Goal: Task Accomplishment & Management: Manage account settings

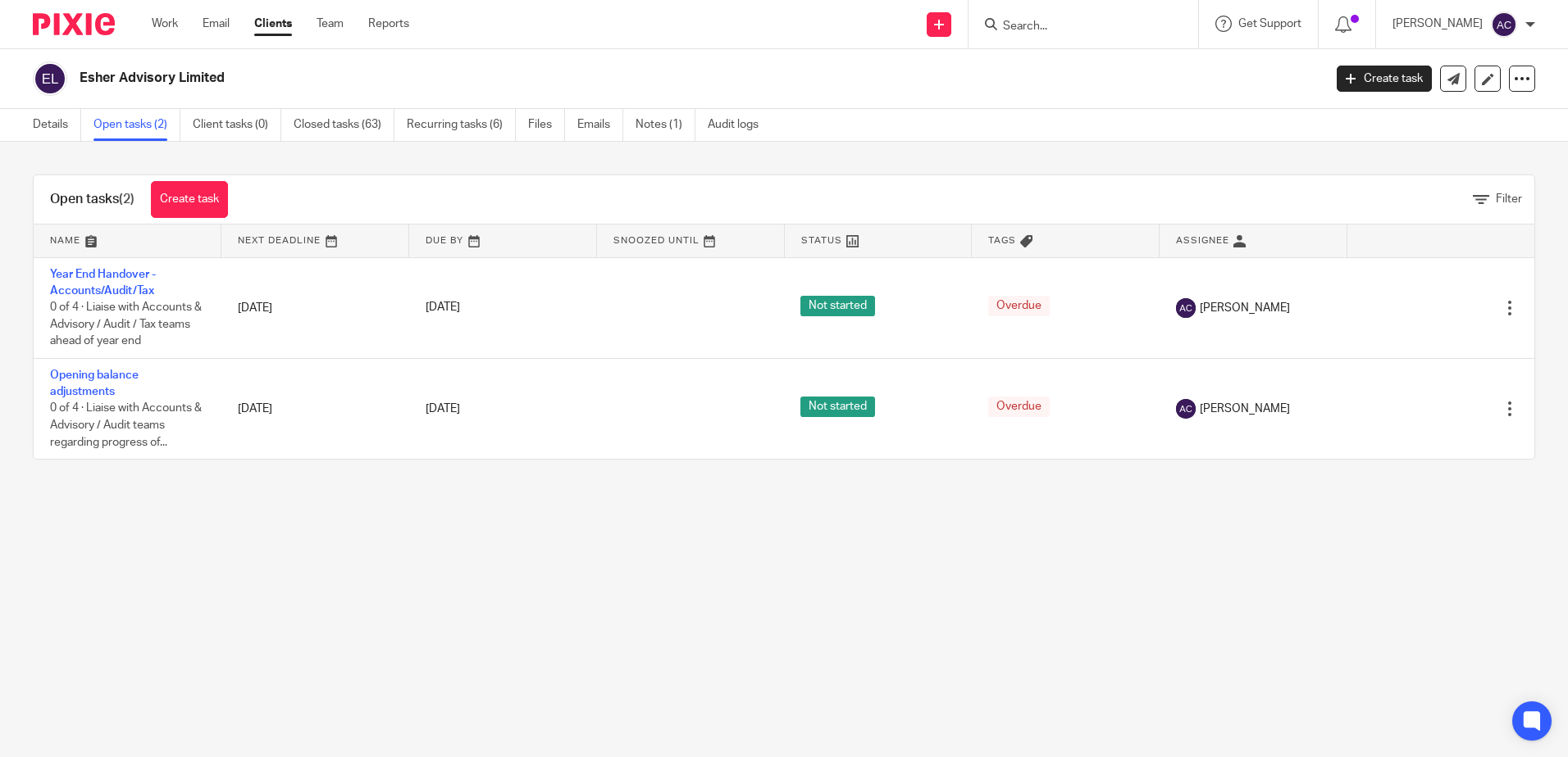
click at [1024, 29] on input "Search" at bounding box center [1075, 27] width 148 height 15
type input "gsk"
click at [1052, 84] on link at bounding box center [1111, 89] width 226 height 25
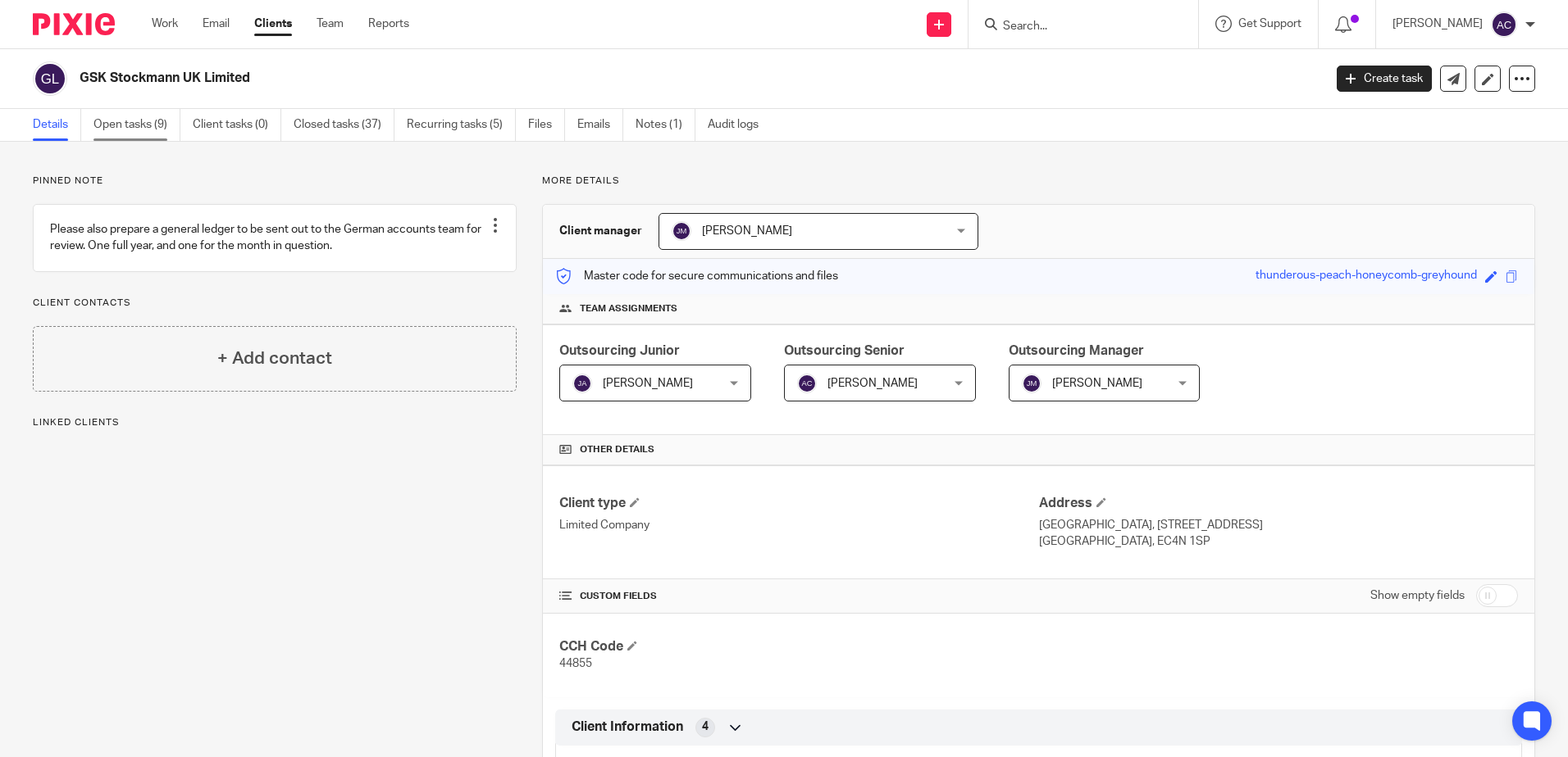
click at [137, 114] on link "Open tasks (9)" at bounding box center [137, 124] width 87 height 32
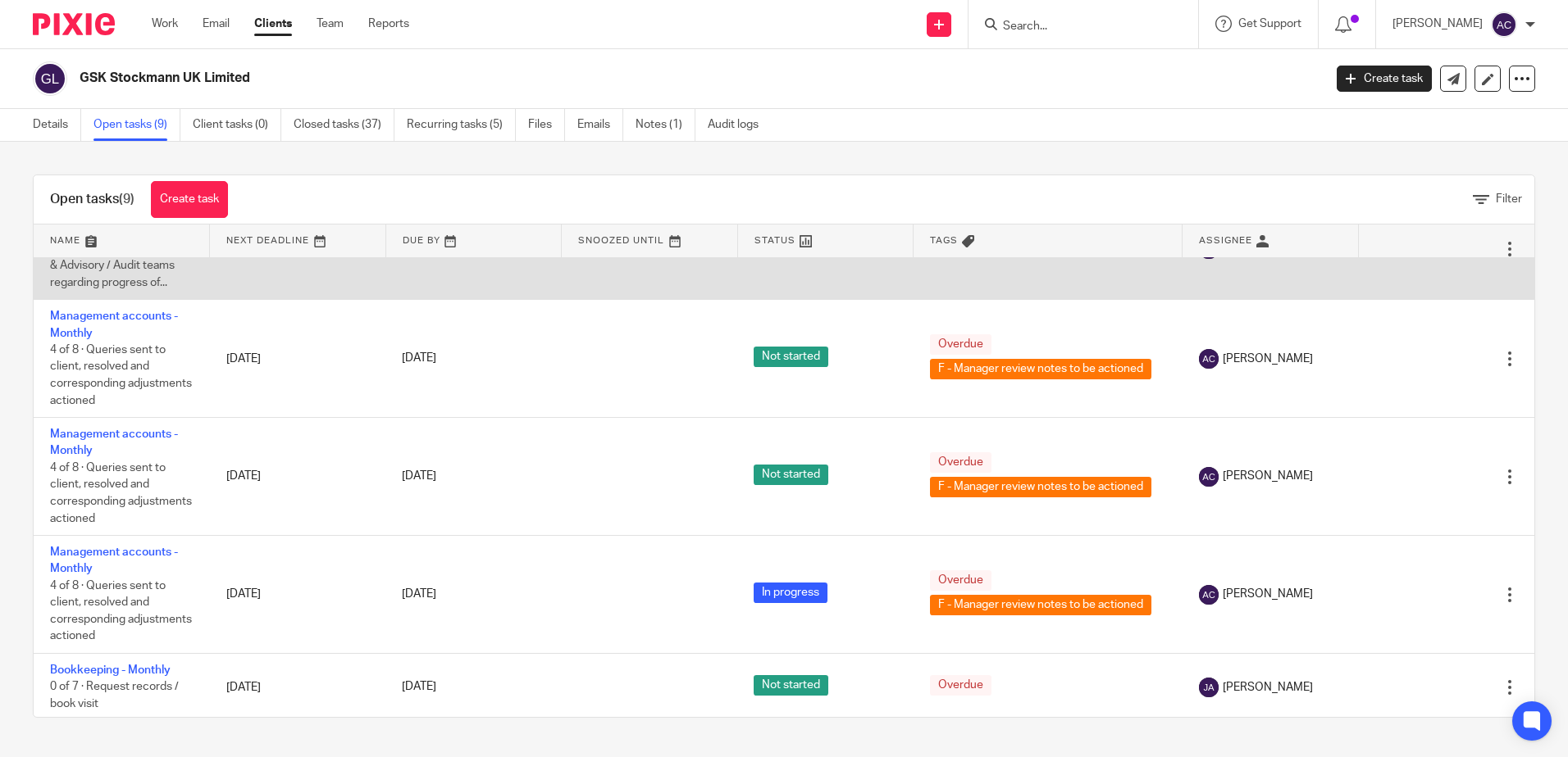
scroll to position [164, 0]
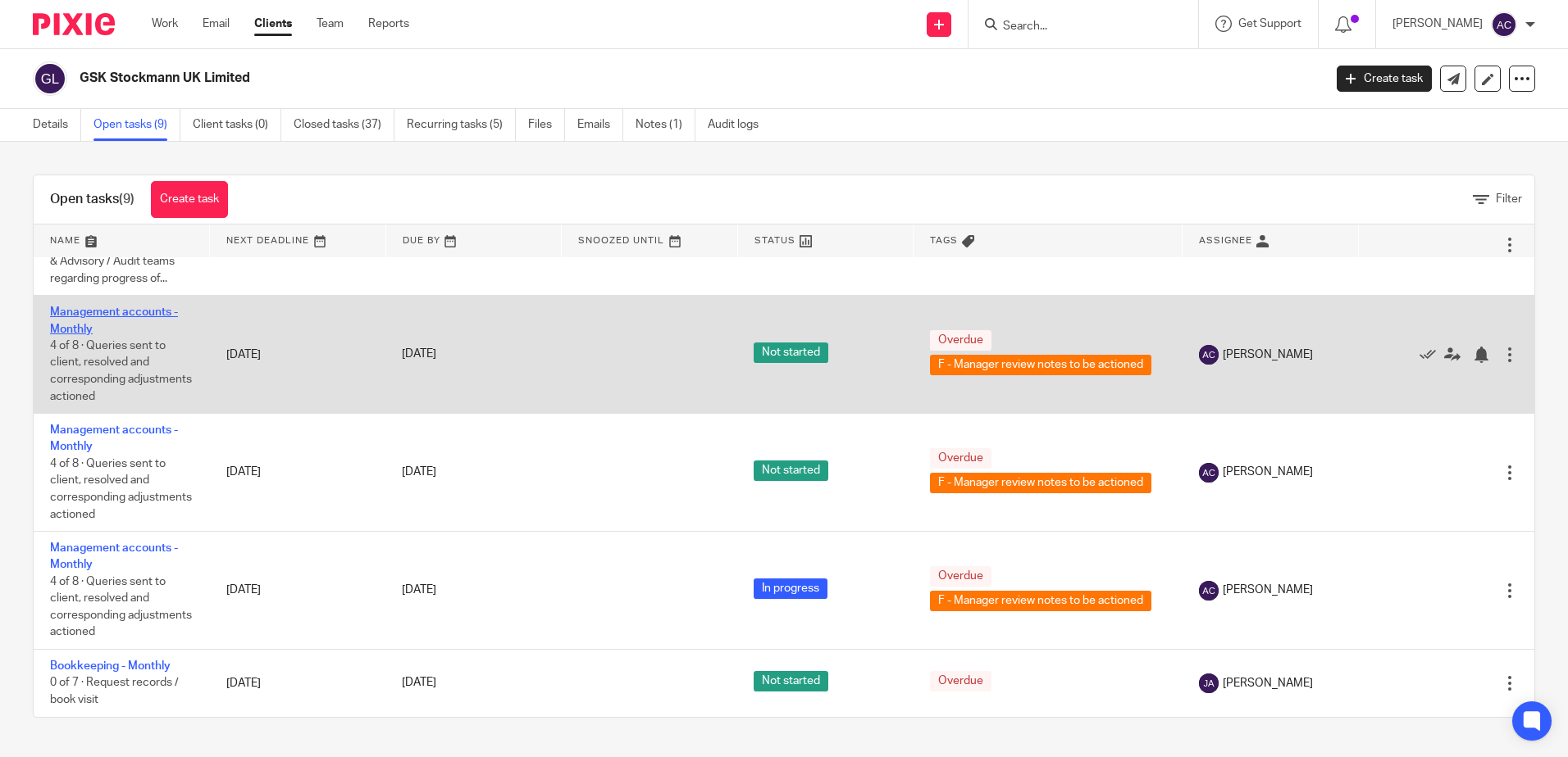
click at [143, 335] on link "Management accounts - Monthly" at bounding box center [113, 320] width 128 height 28
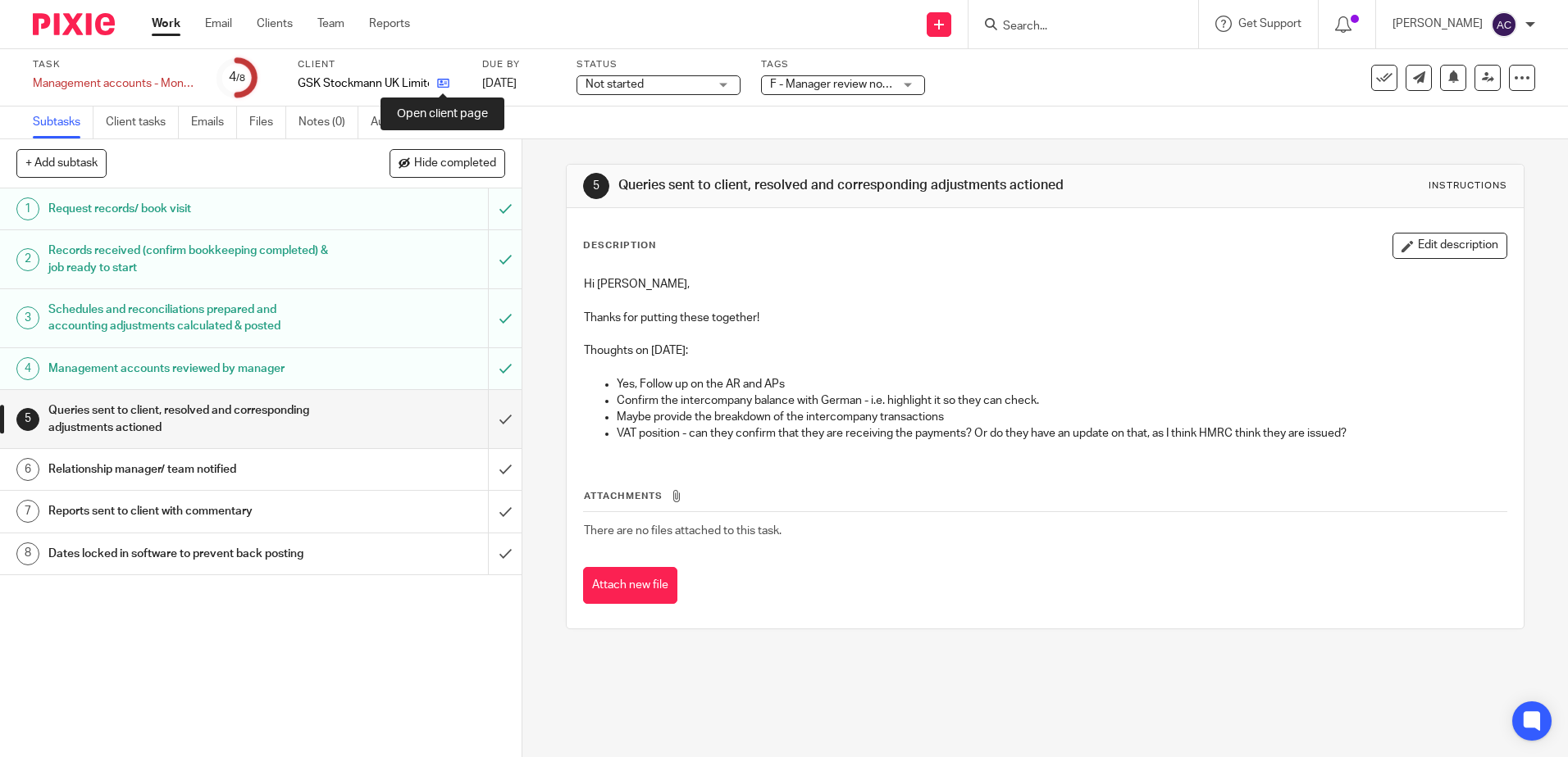
click at [437, 86] on icon at bounding box center [443, 83] width 12 height 12
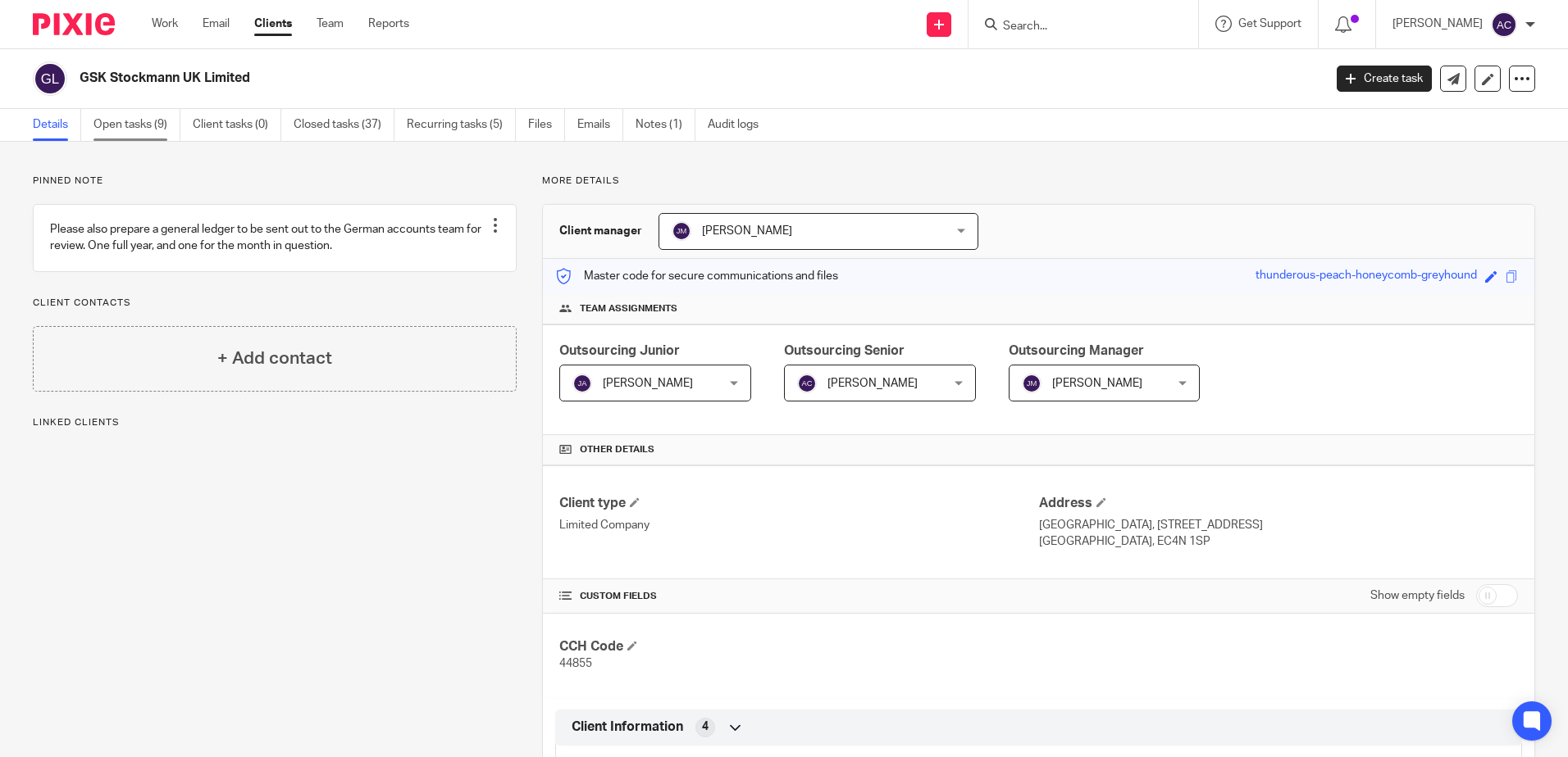
click at [167, 126] on link "Open tasks (9)" at bounding box center [137, 124] width 87 height 32
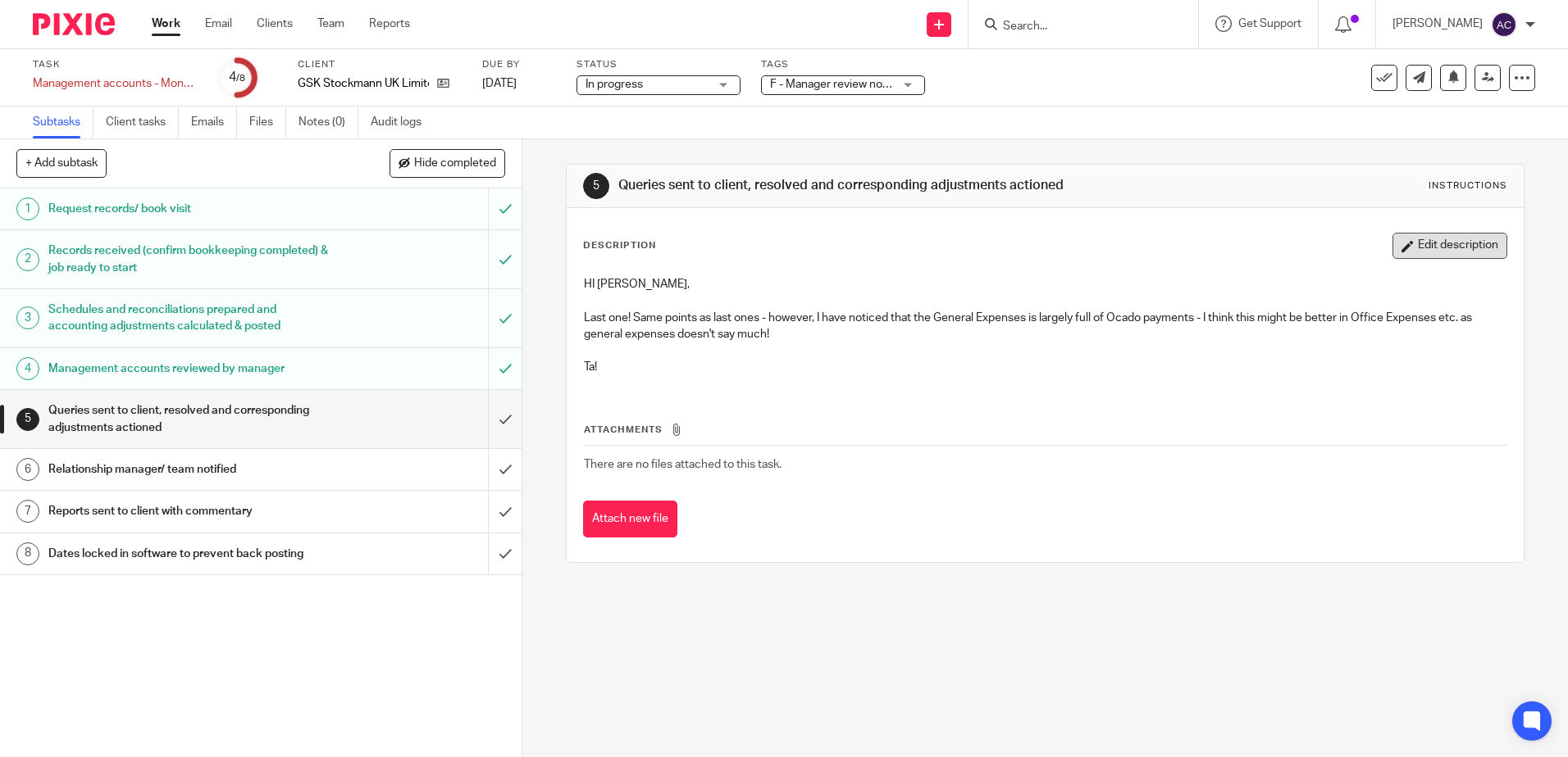
click at [1452, 233] on button "Edit description" at bounding box center [1449, 245] width 114 height 26
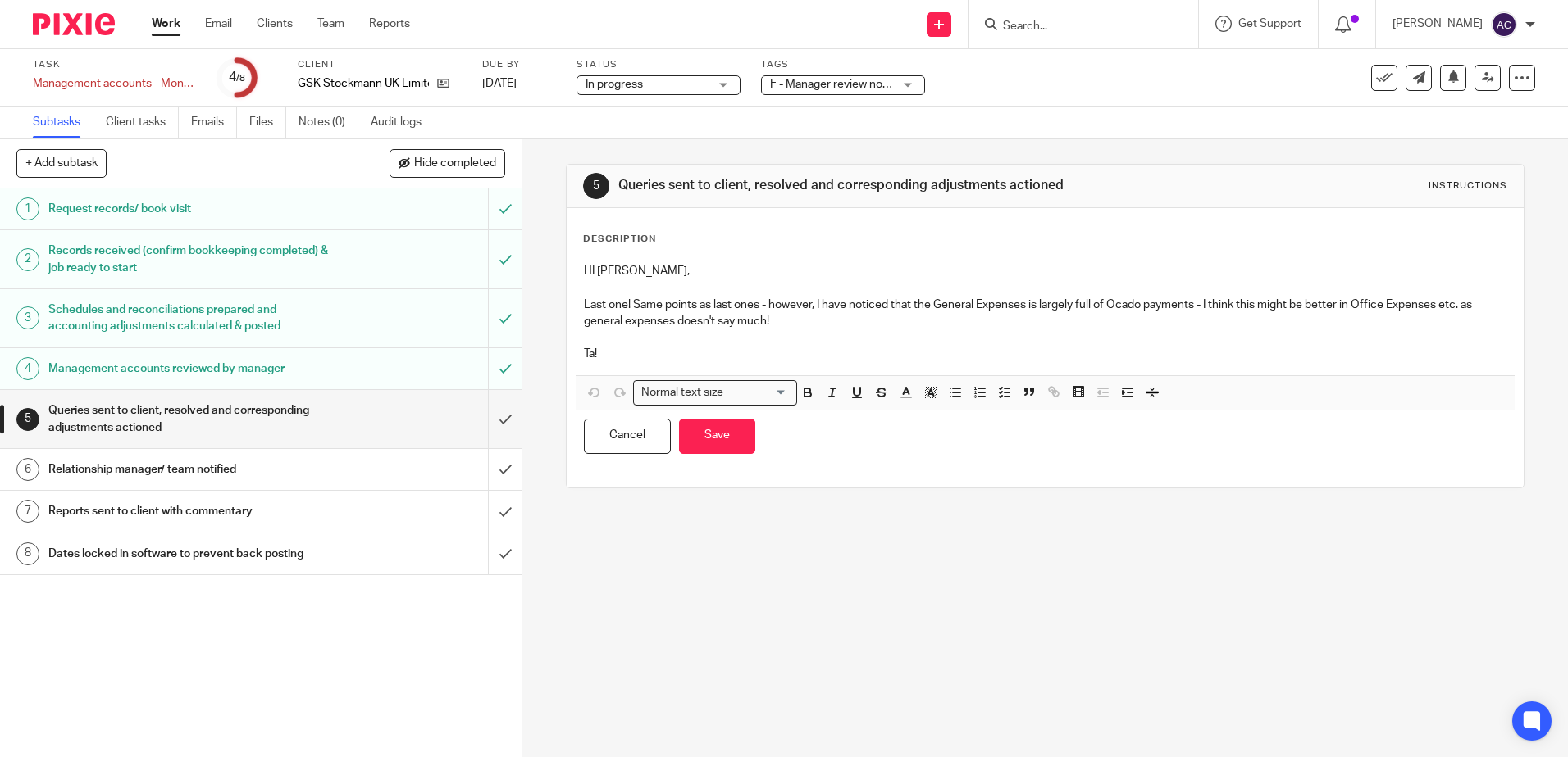
click at [806, 325] on p "Last one! Same points as last ones - however, I have noticed that the General E…" at bounding box center [1044, 313] width 921 height 33
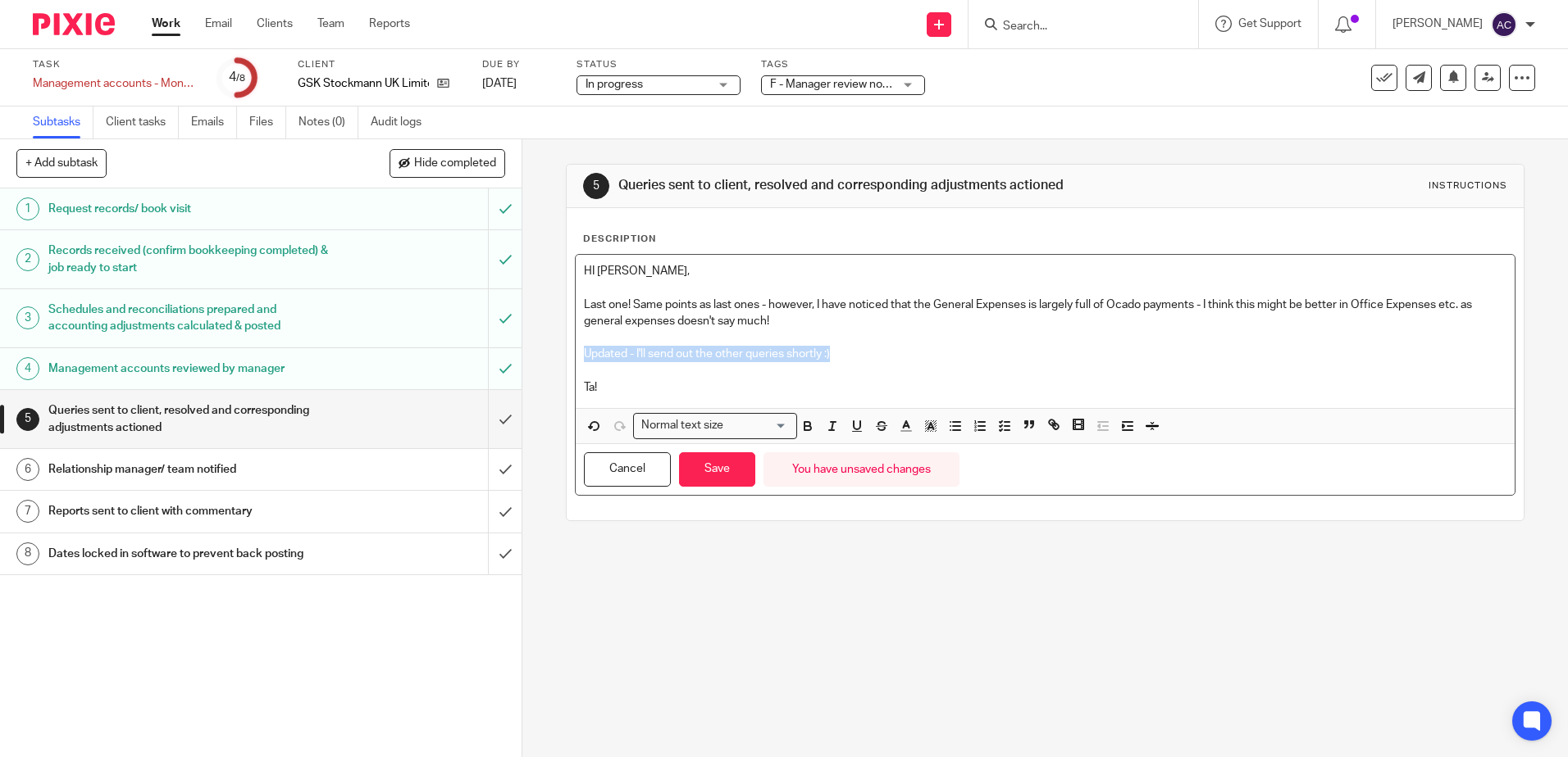
drag, startPoint x: 846, startPoint y: 354, endPoint x: 576, endPoint y: 359, distance: 270.0
click at [576, 359] on div "HI [PERSON_NAME], Last one! Same points as last ones - however, I have noticed …" at bounding box center [1044, 331] width 938 height 153
click at [906, 433] on icon "button" at bounding box center [906, 426] width 15 height 15
click at [1019, 481] on li "color:#653294" at bounding box center [1025, 479] width 12 height 12
click at [868, 368] on p at bounding box center [1044, 372] width 921 height 17
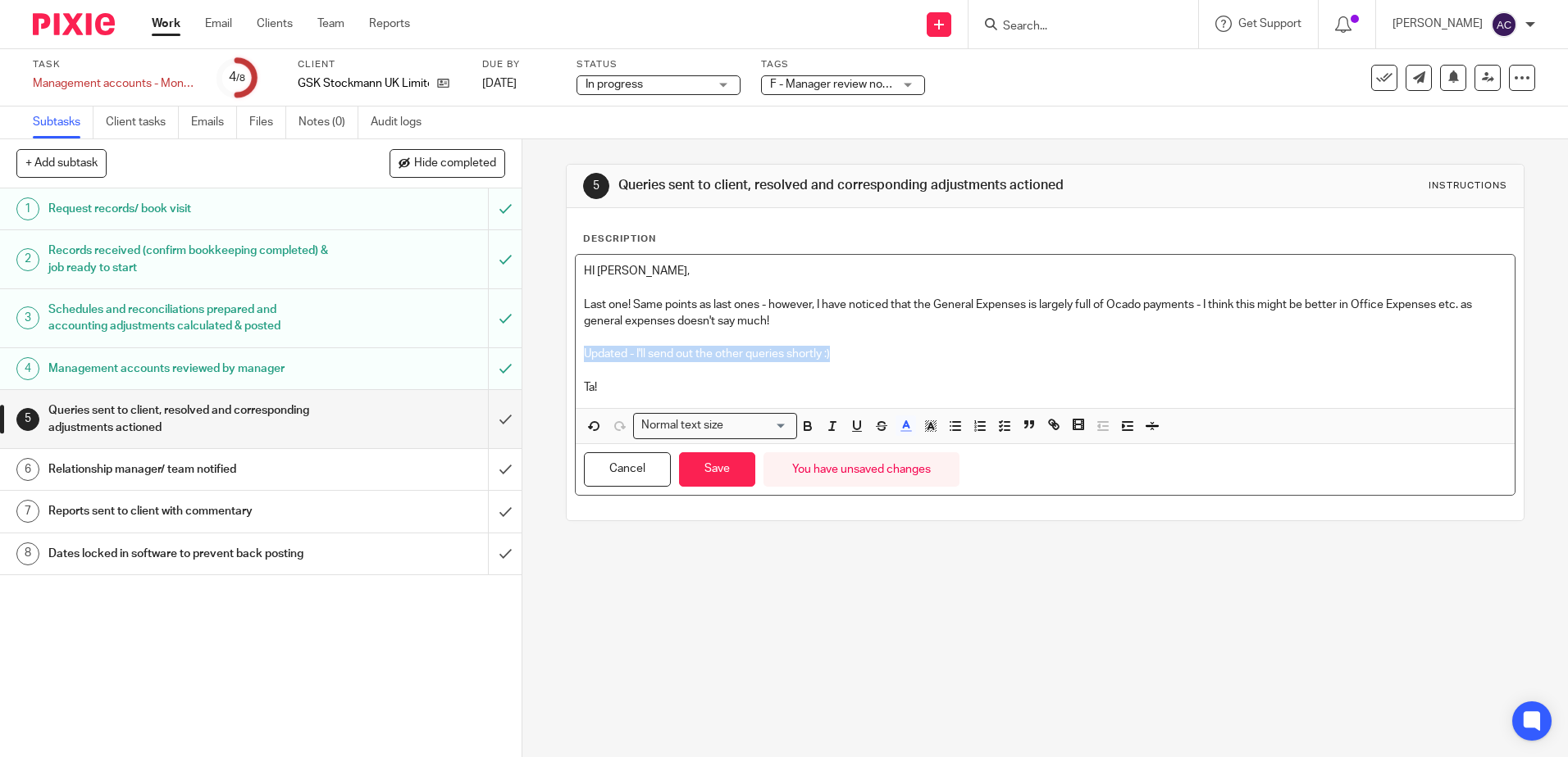
drag, startPoint x: 852, startPoint y: 361, endPoint x: 550, endPoint y: 361, distance: 302.0
click at [550, 361] on div "5 Queries sent to client, resolved and corresponding adjustments actioned Instr…" at bounding box center [1044, 448] width 1045 height 618
click at [903, 422] on polyline "button" at bounding box center [906, 424] width 6 height 6
click at [1004, 476] on li "color:#0062B1" at bounding box center [1008, 479] width 12 height 12
click at [907, 355] on p "Updated - I'll send out the other queries shortly :)" at bounding box center [1044, 354] width 921 height 17
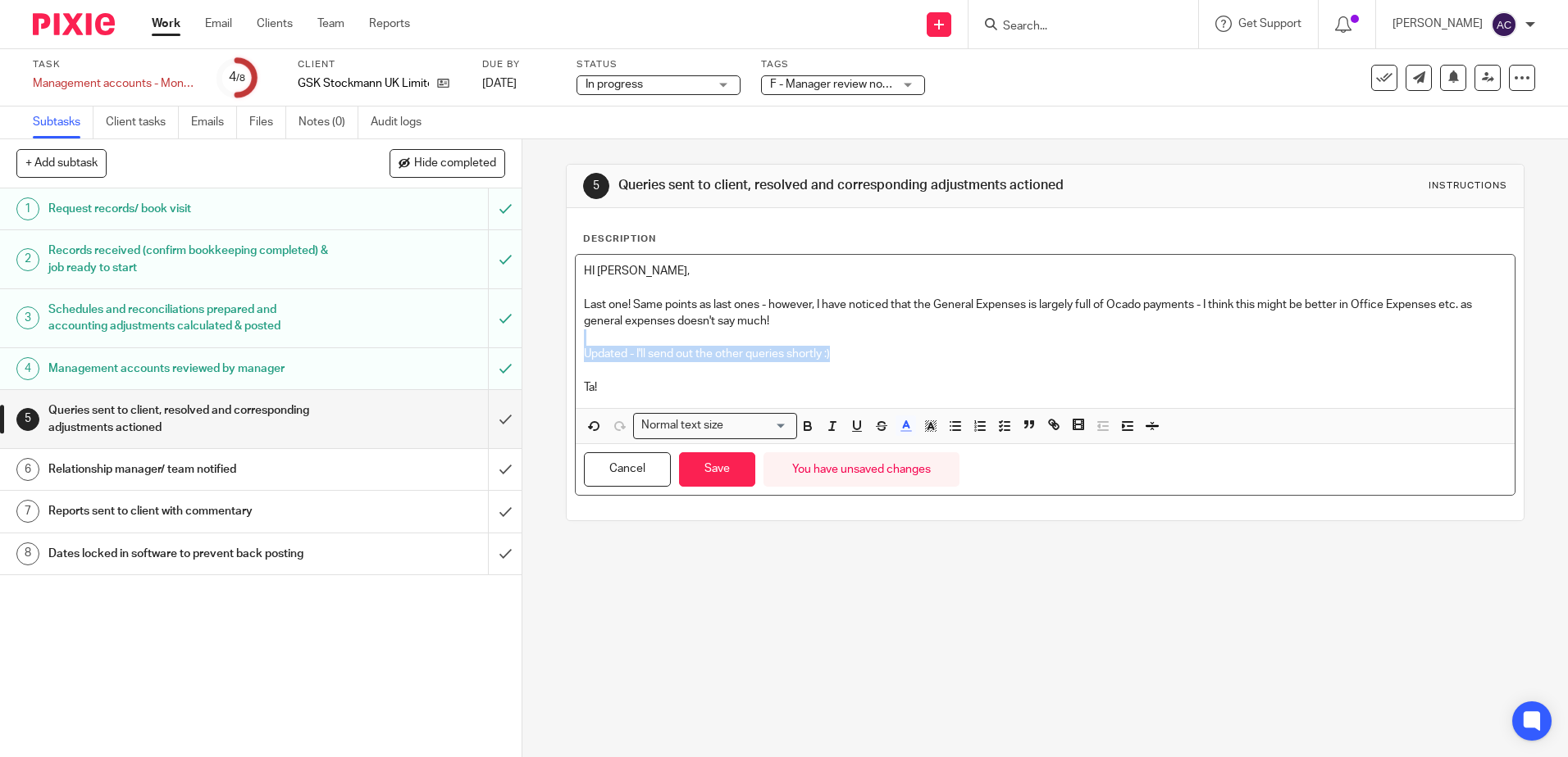
drag, startPoint x: 853, startPoint y: 350, endPoint x: 573, endPoint y: 341, distance: 280.1
click at [576, 341] on div "HI Abi, Last one! Same points as last ones - however, I have noticed that the G…" at bounding box center [1044, 331] width 938 height 153
click at [899, 433] on icon "button" at bounding box center [906, 426] width 15 height 15
click at [1005, 461] on li "color:#009CE0" at bounding box center [1008, 463] width 12 height 12
click at [932, 386] on p "Ta!" at bounding box center [1044, 388] width 921 height 17
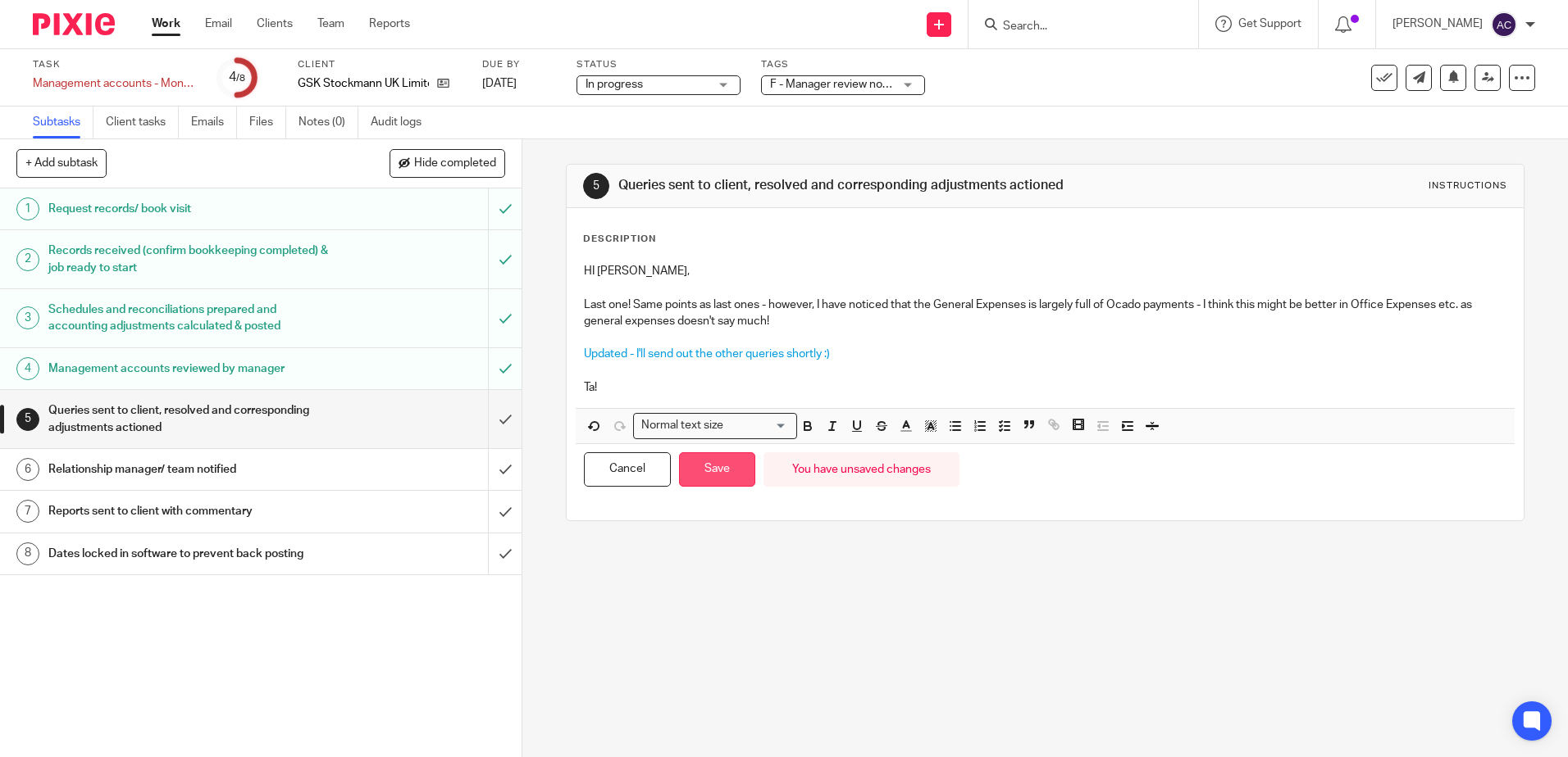
click at [731, 469] on button "Save" at bounding box center [717, 470] width 77 height 35
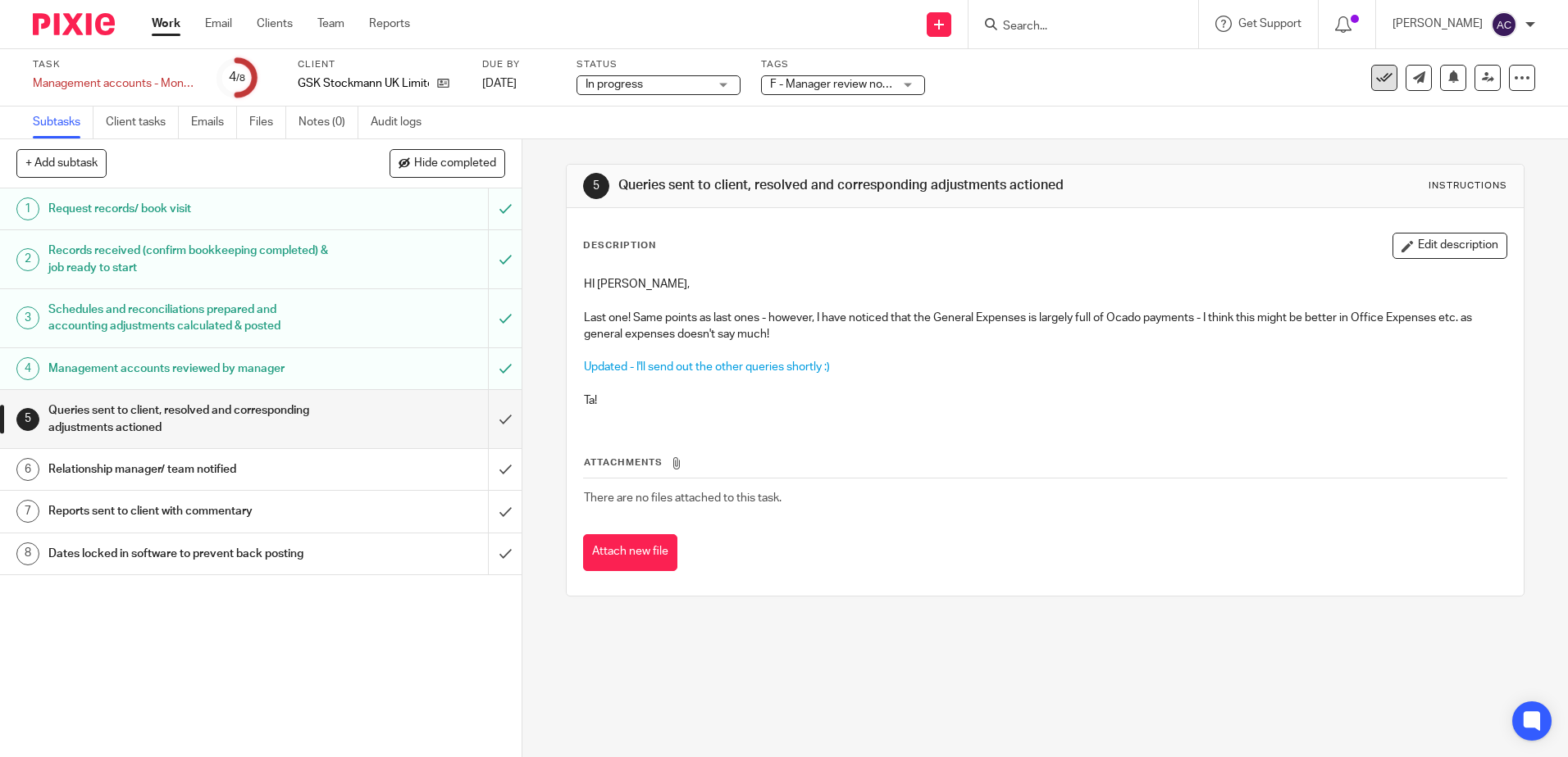
click at [1371, 87] on button at bounding box center [1384, 77] width 26 height 26
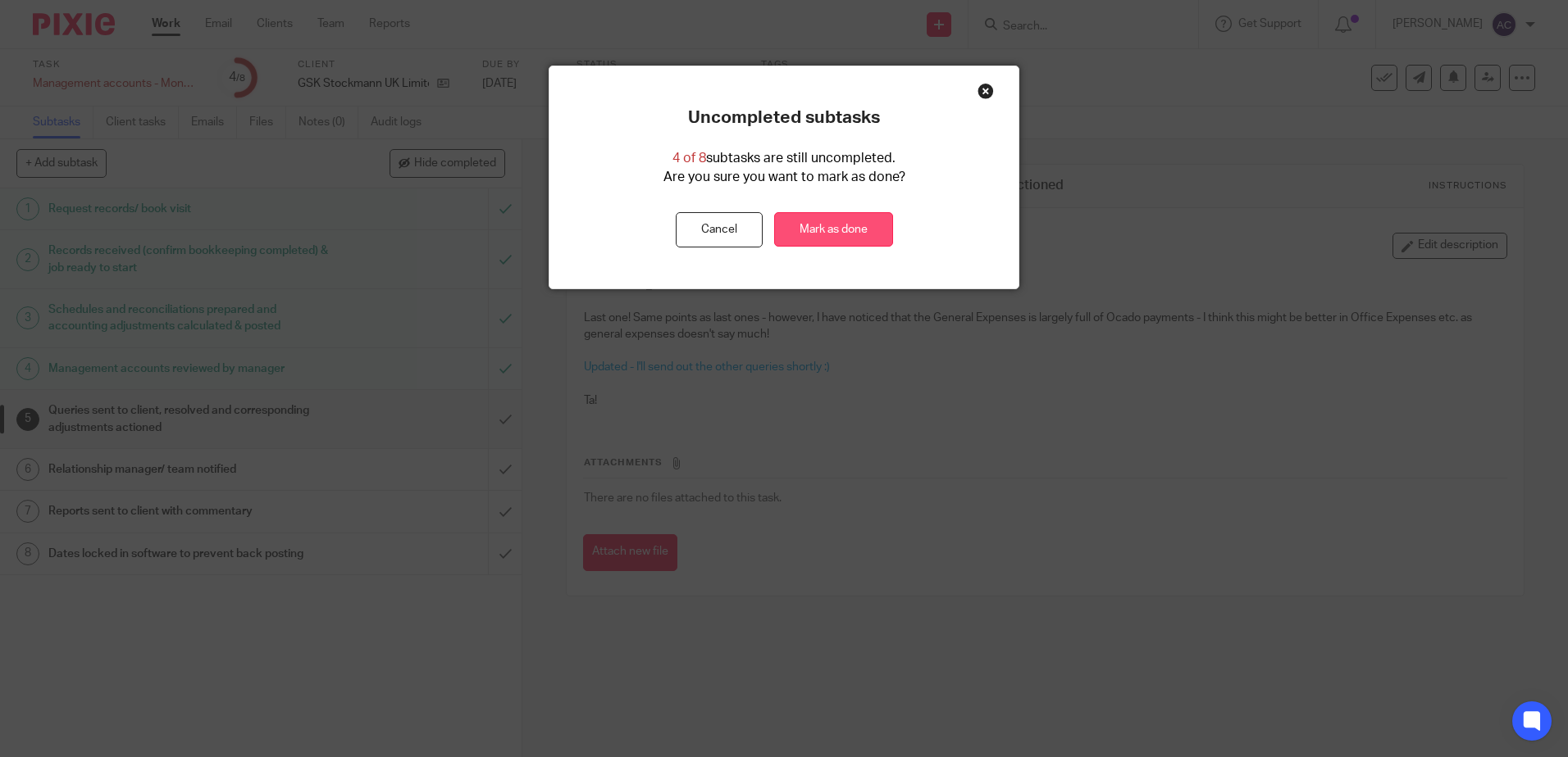
click at [820, 237] on link "Mark as done" at bounding box center [833, 230] width 119 height 35
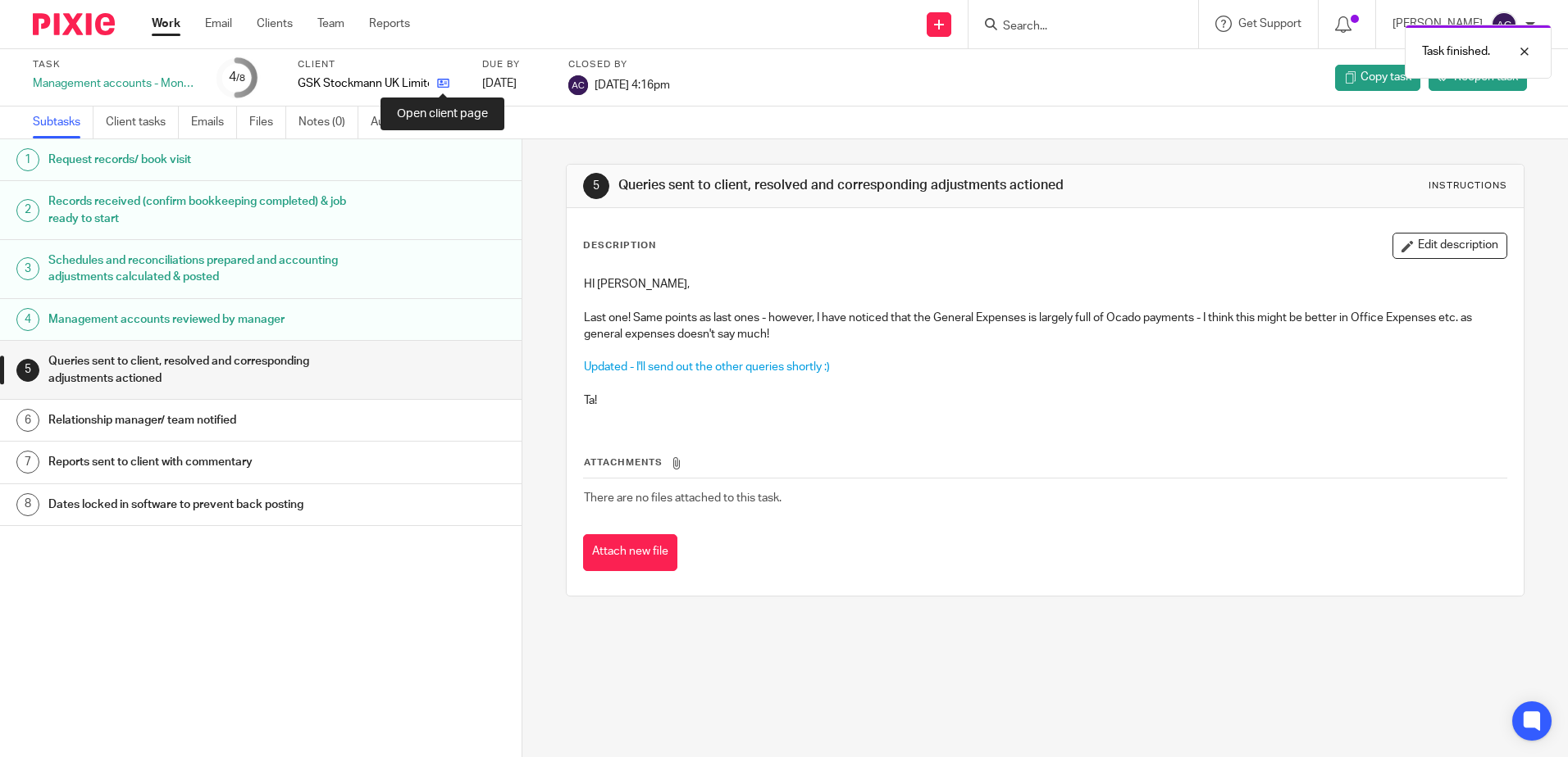
click at [440, 77] on icon at bounding box center [443, 83] width 12 height 12
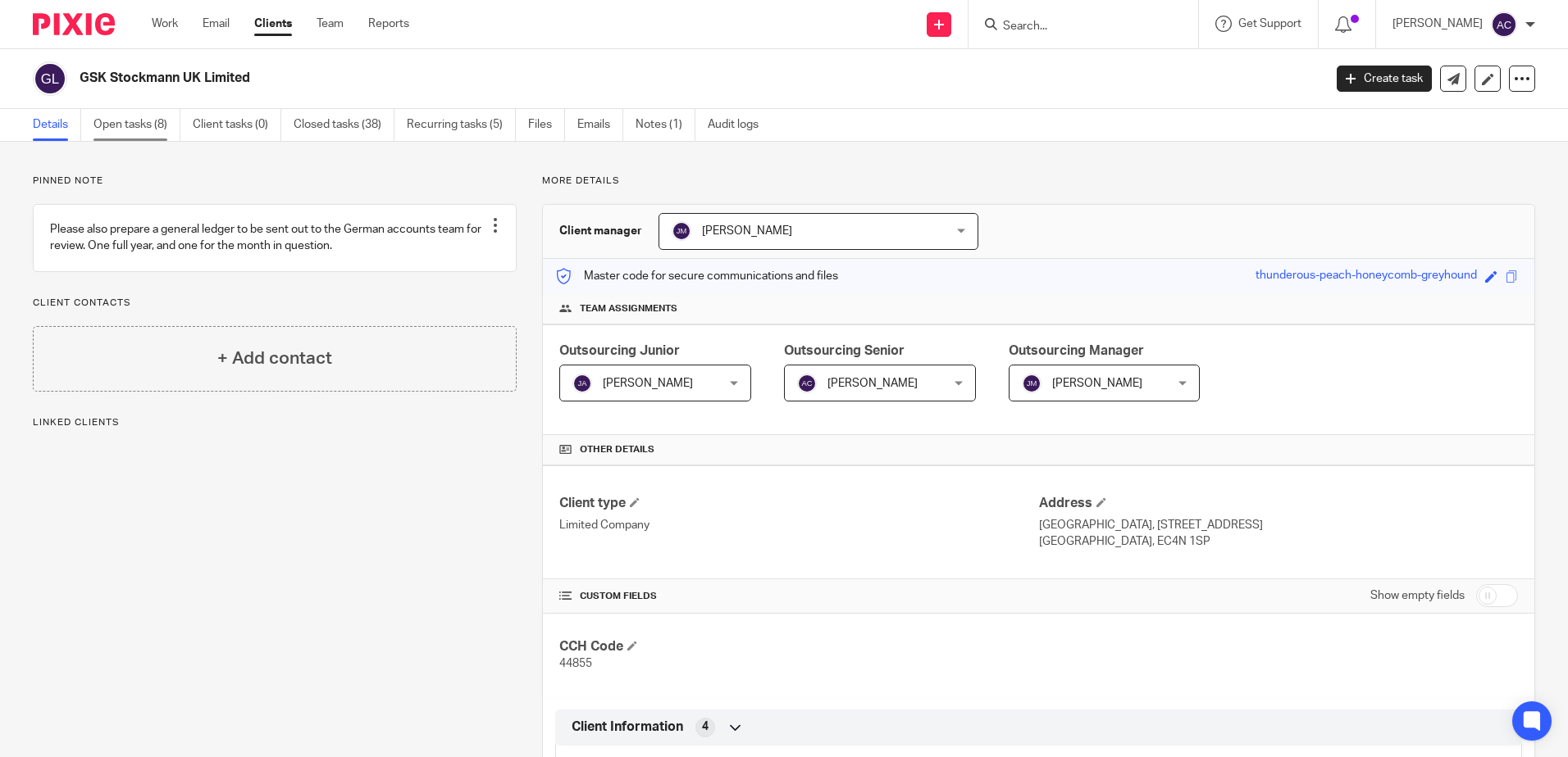
click at [156, 129] on link "Open tasks (8)" at bounding box center [137, 124] width 87 height 32
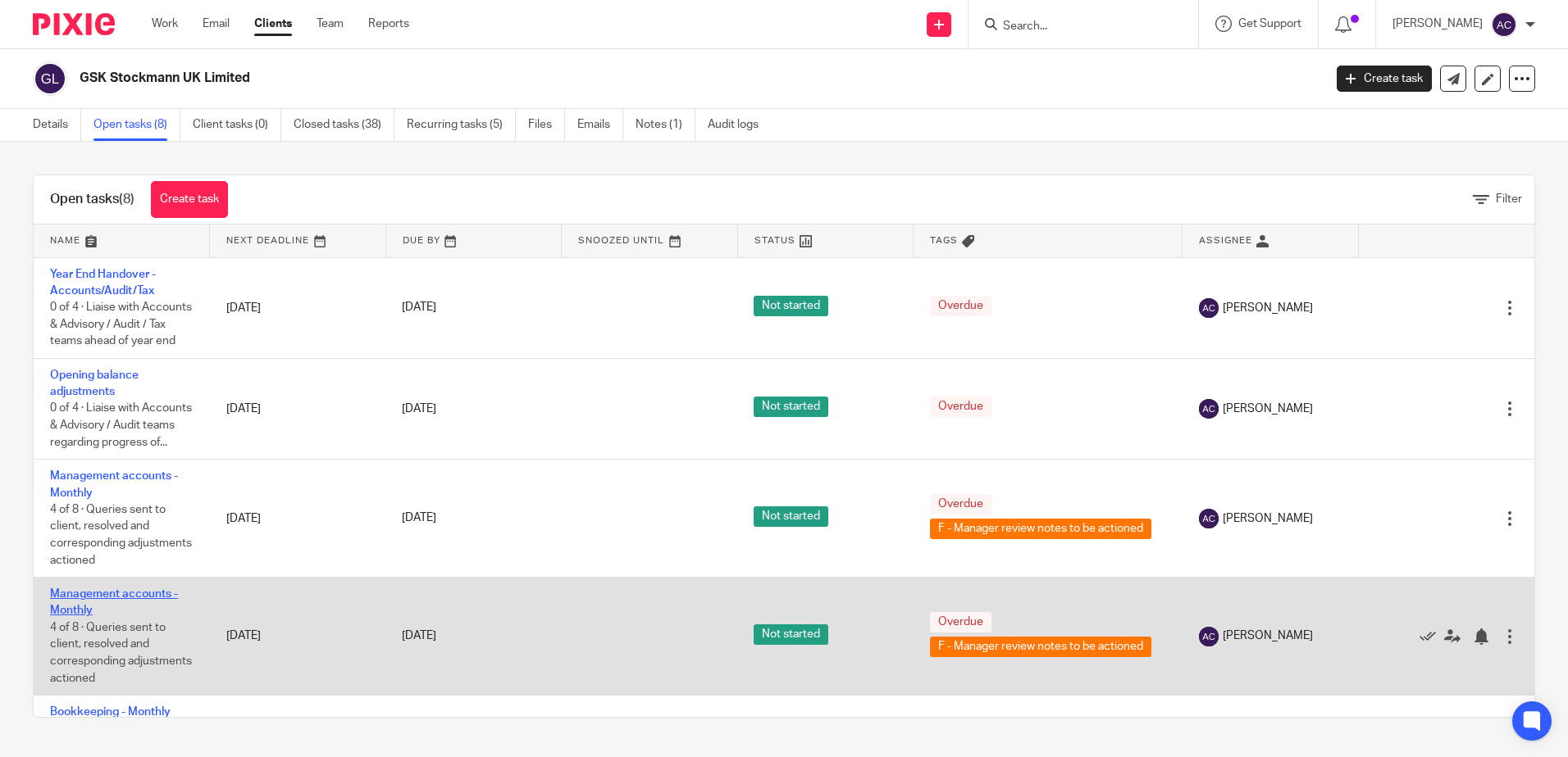
click at [92, 617] on link "Management accounts - Monthly" at bounding box center [113, 602] width 128 height 28
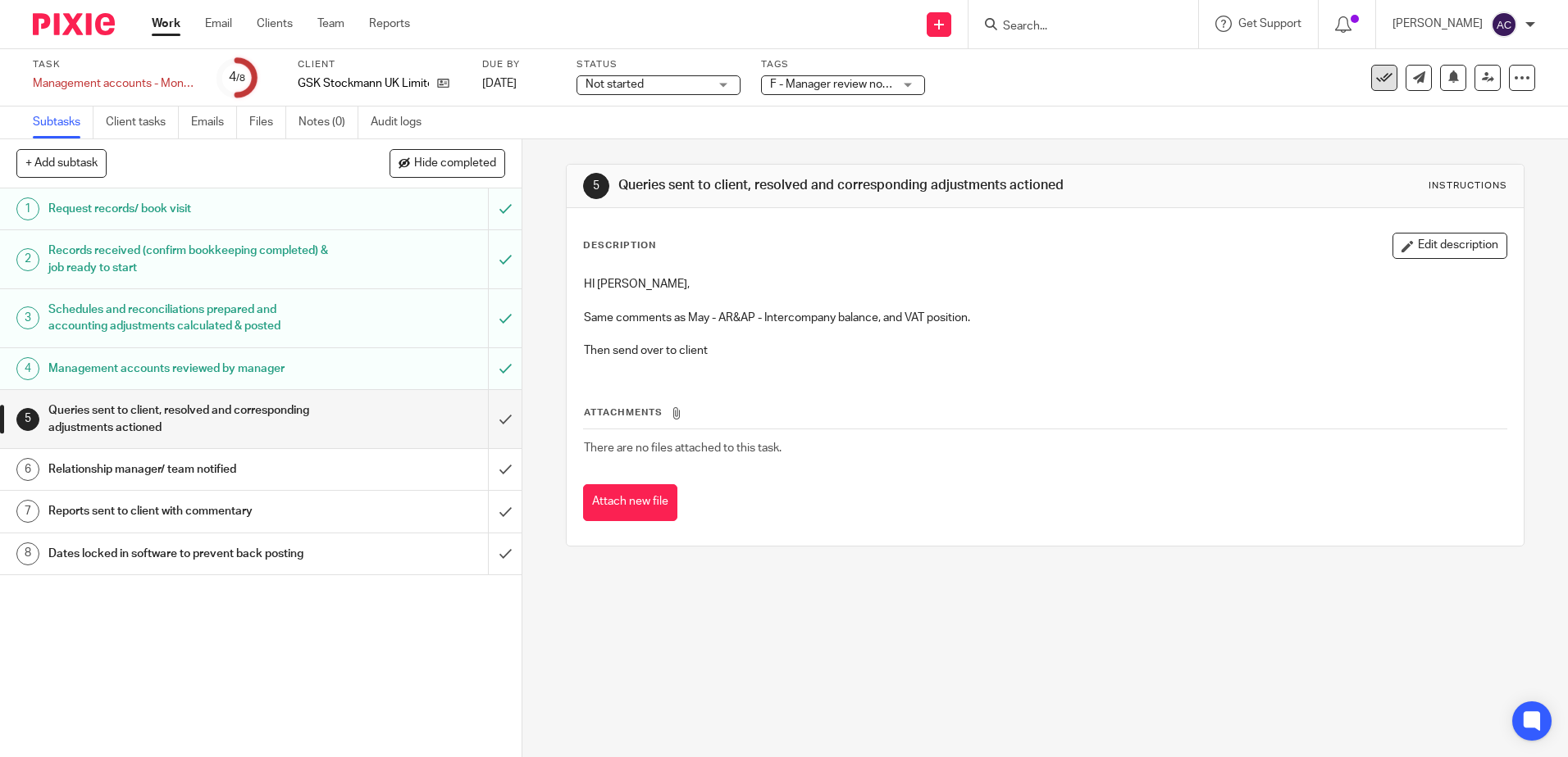
click at [1376, 78] on icon at bounding box center [1384, 78] width 17 height 17
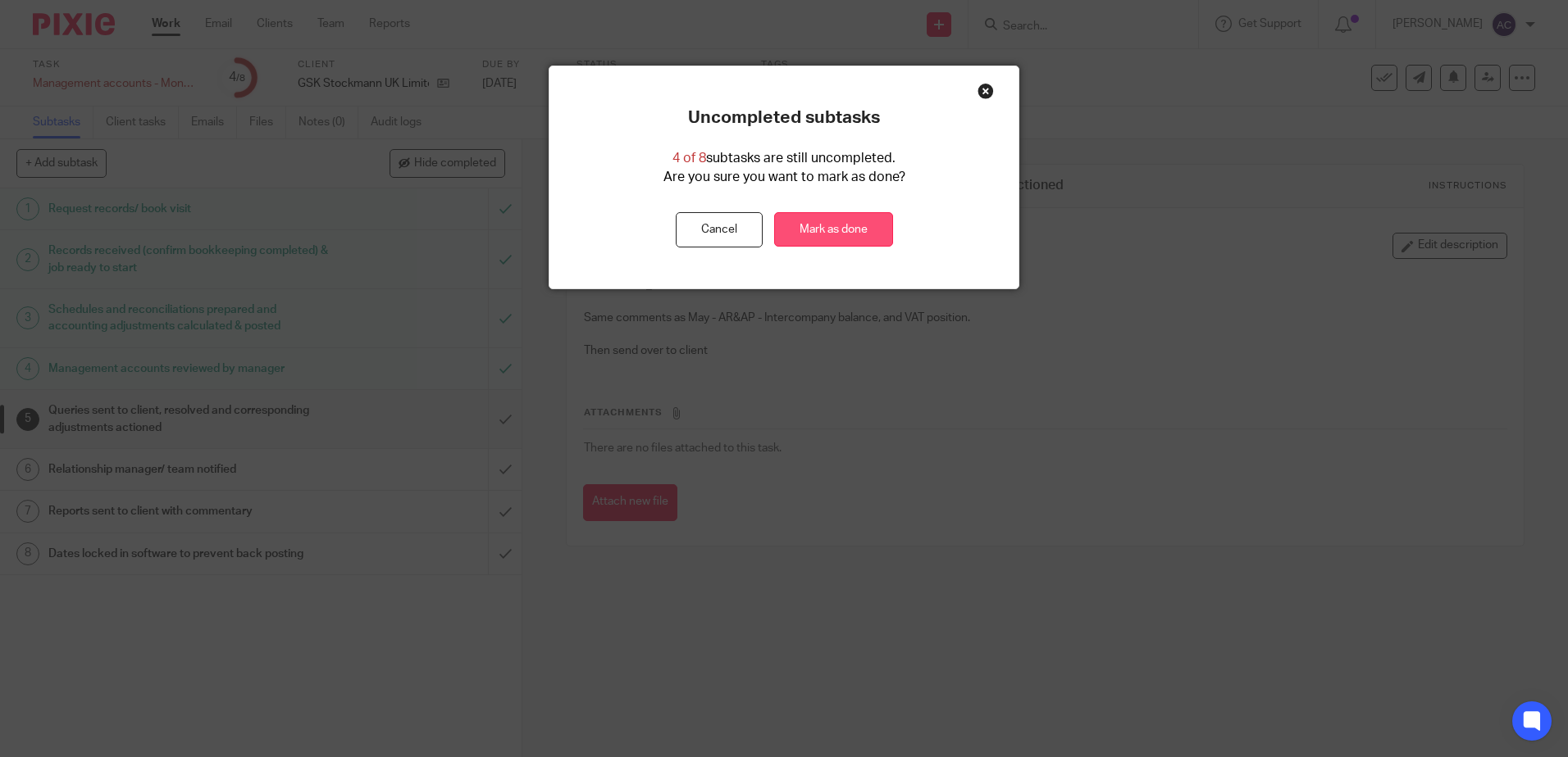
click at [781, 231] on link "Mark as done" at bounding box center [833, 230] width 119 height 35
